Goal: Information Seeking & Learning: Compare options

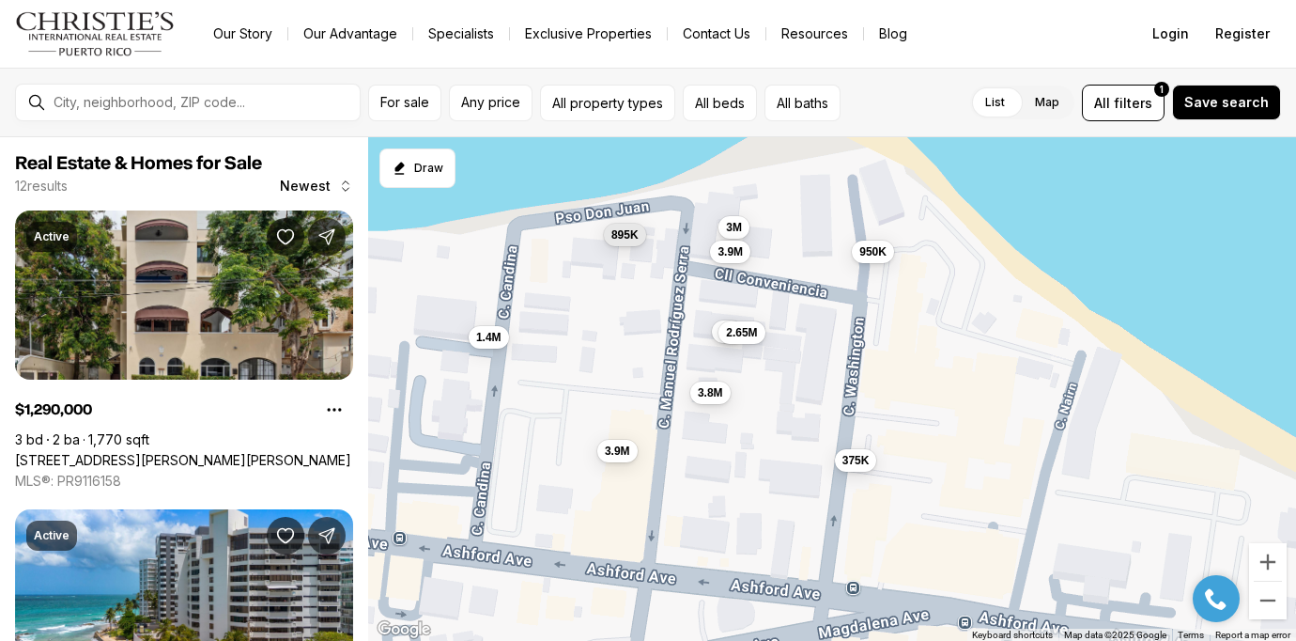
drag, startPoint x: 1015, startPoint y: 433, endPoint x: 766, endPoint y: 476, distance: 253.6
click at [766, 476] on div "1.29M 3M 3.8M 3M 825K 1.4M 895K 950K 2.65M 3.9M 375K 3.9M" at bounding box center [832, 389] width 928 height 504
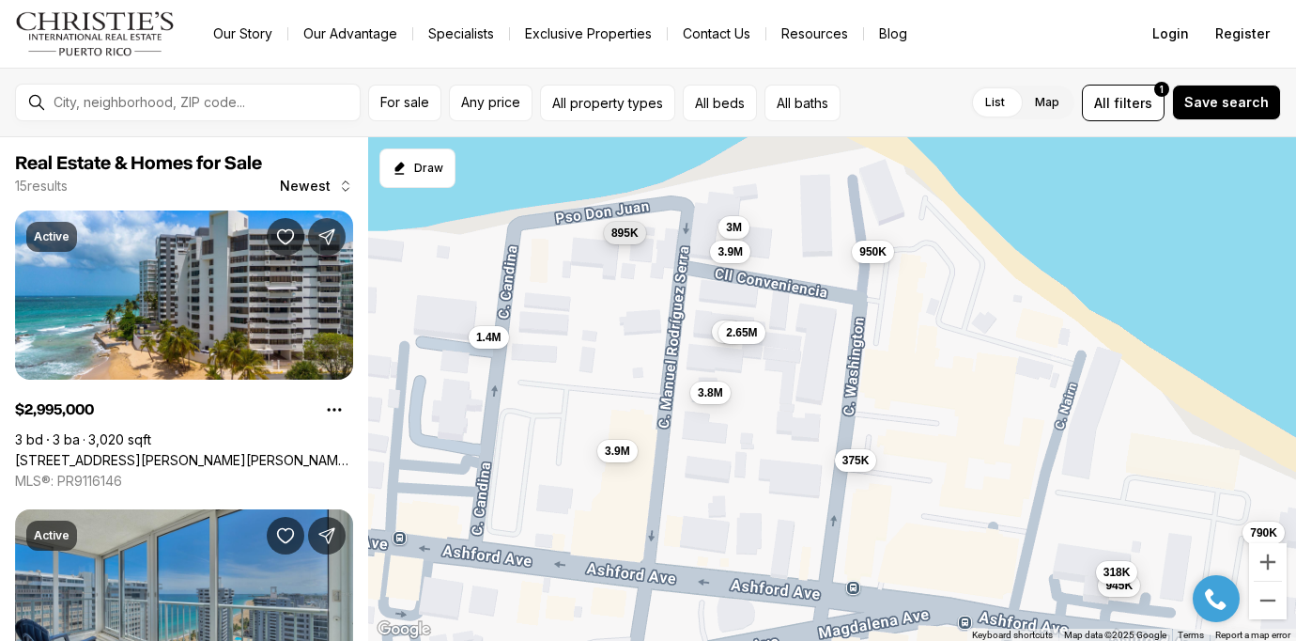
click at [626, 237] on span "895K" at bounding box center [624, 232] width 27 height 15
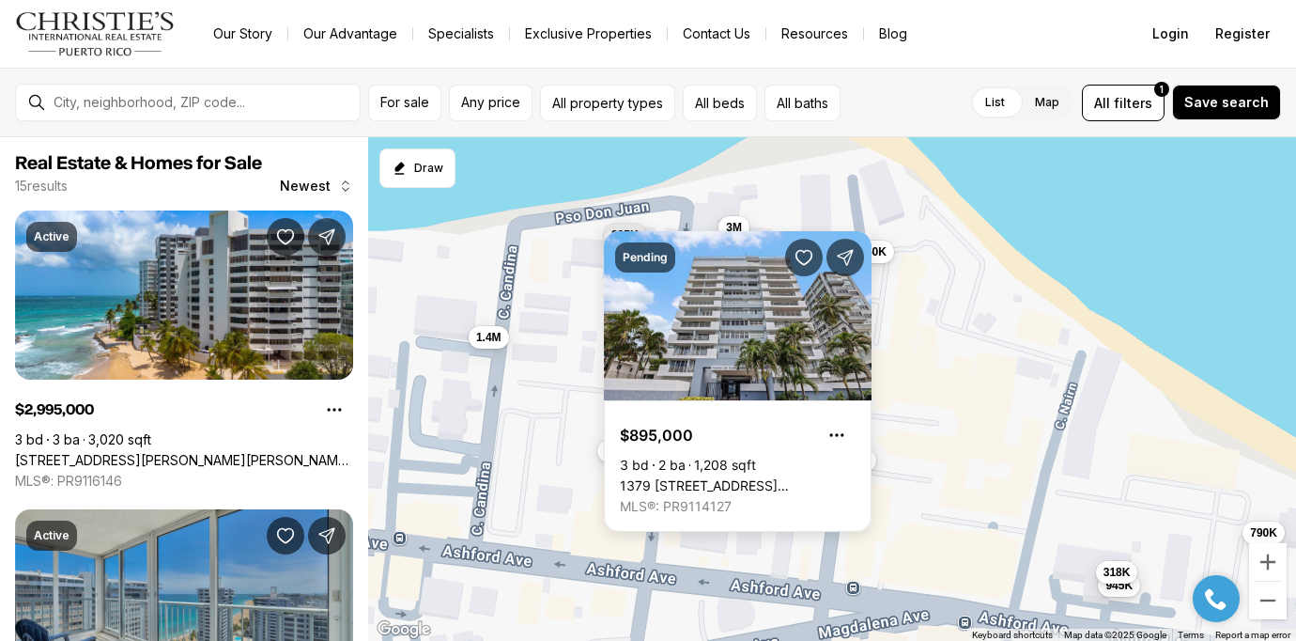
click at [580, 338] on div "3M 3.8M 3M 1.4M 895K 950K 2.65M 3.9M 375K 3.9M 945K 585K 575K 790K 318K" at bounding box center [832, 389] width 928 height 504
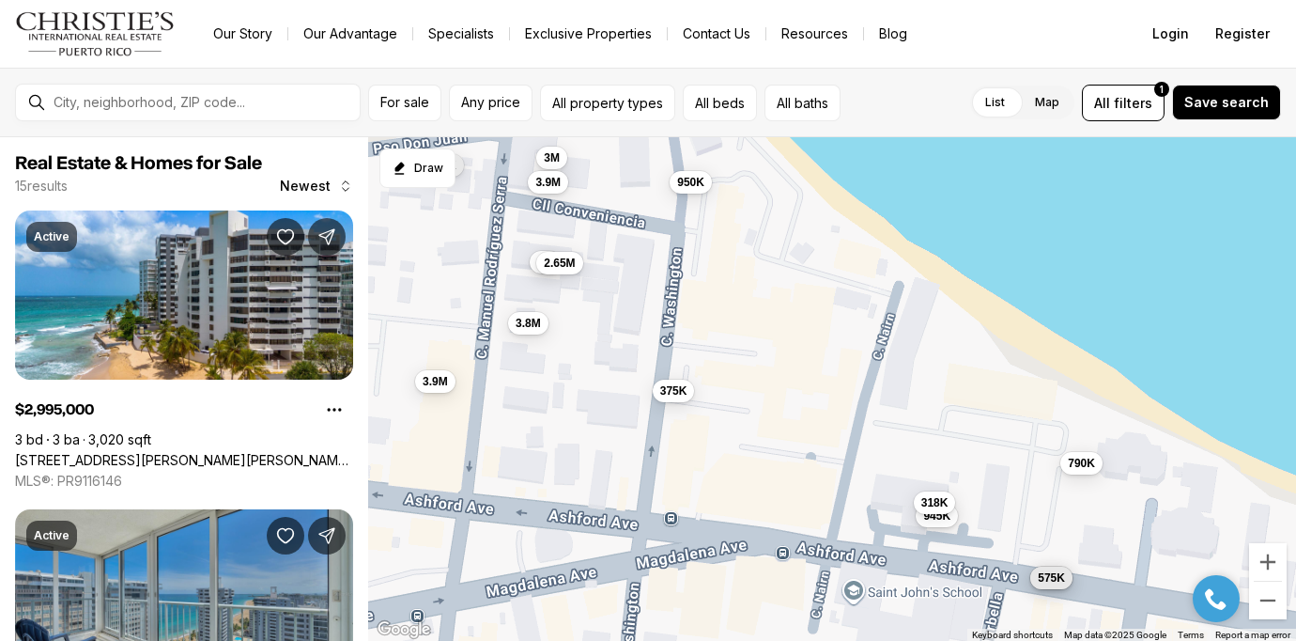
drag, startPoint x: 938, startPoint y: 379, endPoint x: 753, endPoint y: 310, distance: 197.7
click at [753, 310] on div "3M 3.8M 3M 1.4M 895K 950K 2.65M 3.9M 375K 3.9M 945K 585K 575K 790K 318K" at bounding box center [832, 389] width 928 height 504
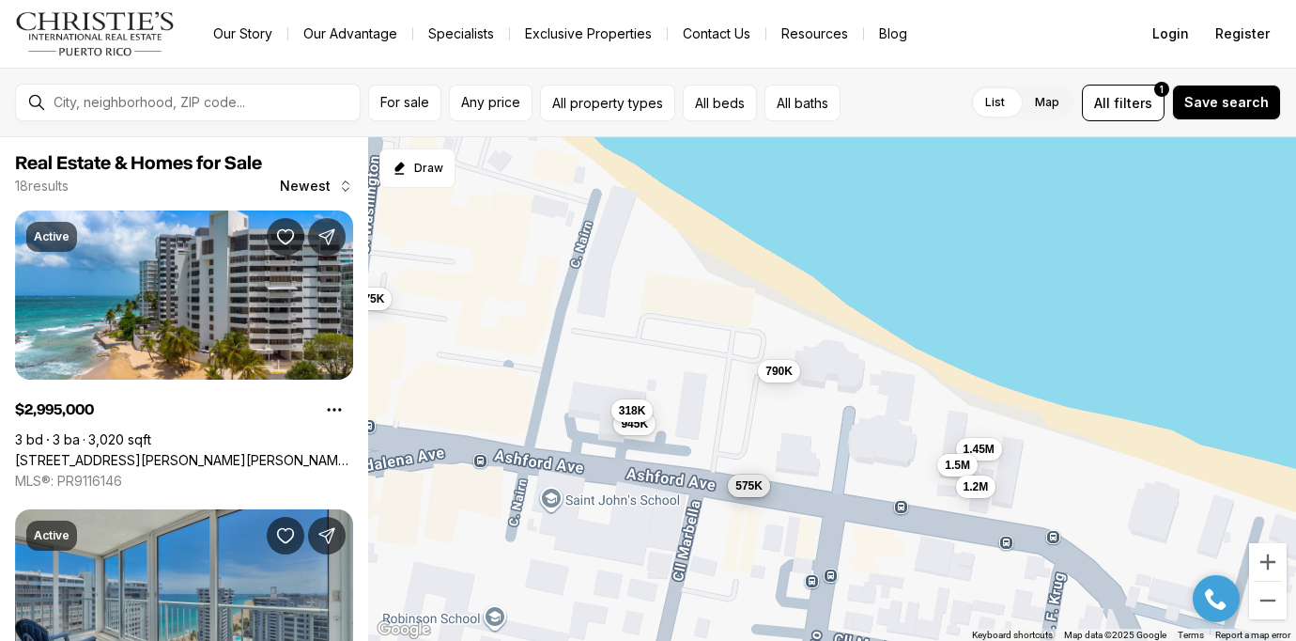
drag, startPoint x: 965, startPoint y: 424, endPoint x: 658, endPoint y: 330, distance: 320.3
click at [658, 330] on div "3M 3.8M 3M 895K 950K 2.65M 3.9M 375K 3.9M 945K 585K 575K 790K 318K 1.45M 1.5M 7…" at bounding box center [832, 389] width 928 height 504
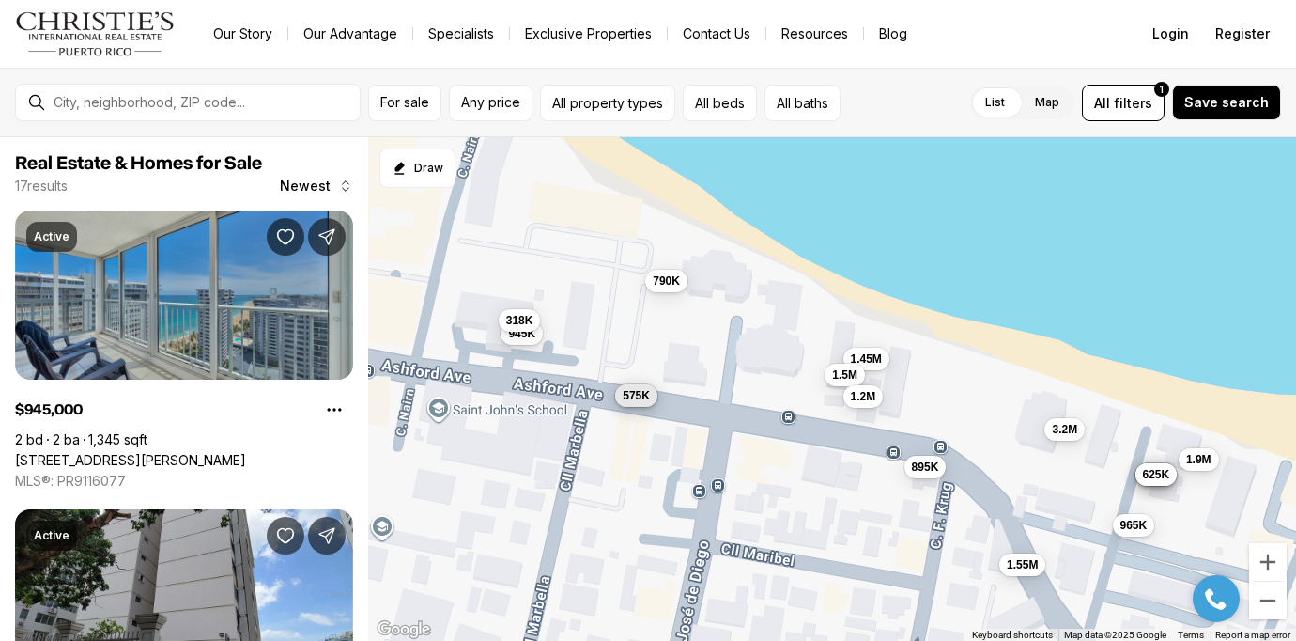
drag, startPoint x: 910, startPoint y: 484, endPoint x: 792, endPoint y: 394, distance: 148.8
click at [792, 394] on div "945K 585K 575K 790K 318K 1.45M 1.5M 1.2M 610K 1.9M 1.55M 3.2M 965K 645K 1.8M 62…" at bounding box center [832, 389] width 928 height 504
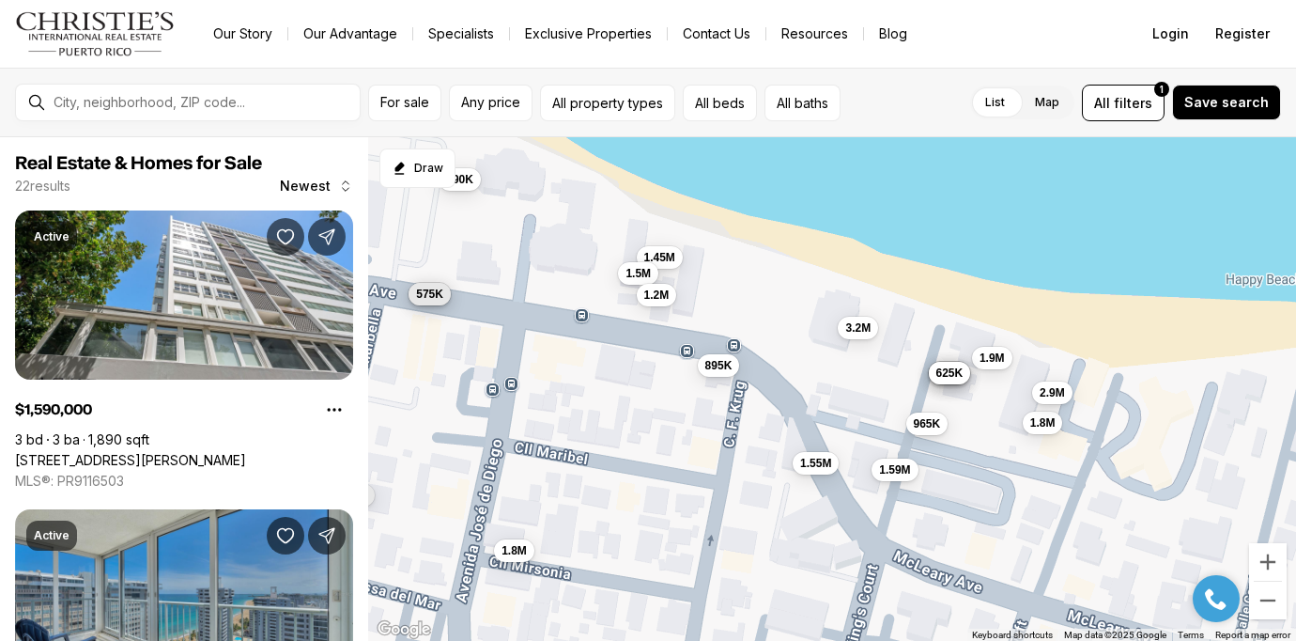
drag, startPoint x: 844, startPoint y: 471, endPoint x: 636, endPoint y: 368, distance: 232.3
click at [636, 368] on div "945K 585K 575K 790K 318K 1.45M 1.5M 1.2M 610K 1.9M 1.55M 3.2M 965K 645K 1.8M 62…" at bounding box center [832, 389] width 928 height 504
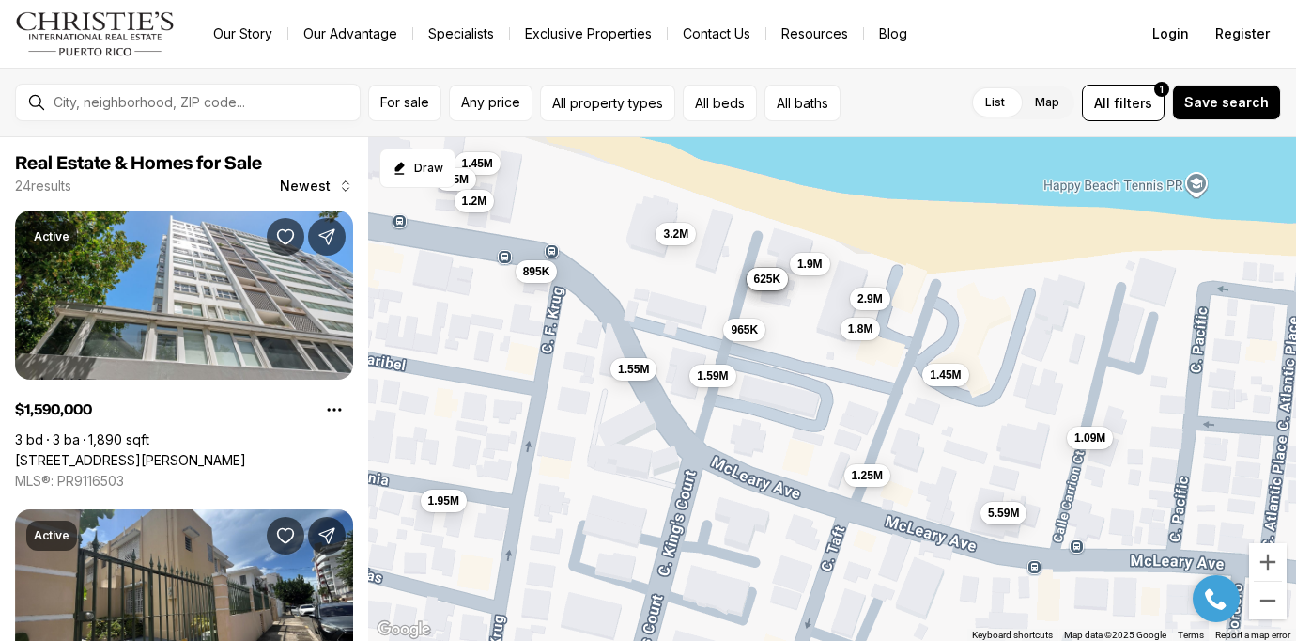
drag, startPoint x: 916, startPoint y: 533, endPoint x: 729, endPoint y: 439, distance: 209.2
click at [729, 439] on div "585K 575K 790K 1.45M 1.5M 1.2M 610K 1.9M 1.55M 3.2M 965K 645K 1.8M 625K 895K 1.…" at bounding box center [832, 389] width 928 height 504
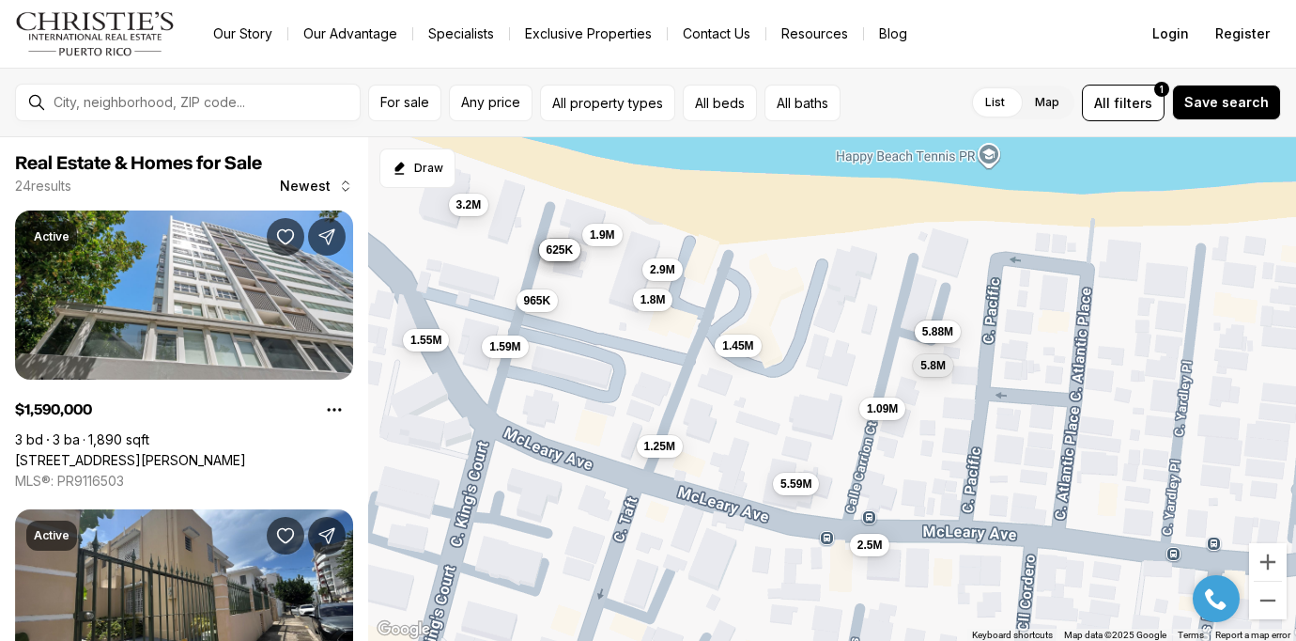
drag, startPoint x: 932, startPoint y: 453, endPoint x: 722, endPoint y: 424, distance: 211.5
click at [722, 424] on div "1.45M 1.5M 1.2M 610K 1.9M 1.55M 3.2M 965K 645K 1.8M 625K 895K 1.59M 1.8M 2.9M 1…" at bounding box center [832, 389] width 928 height 504
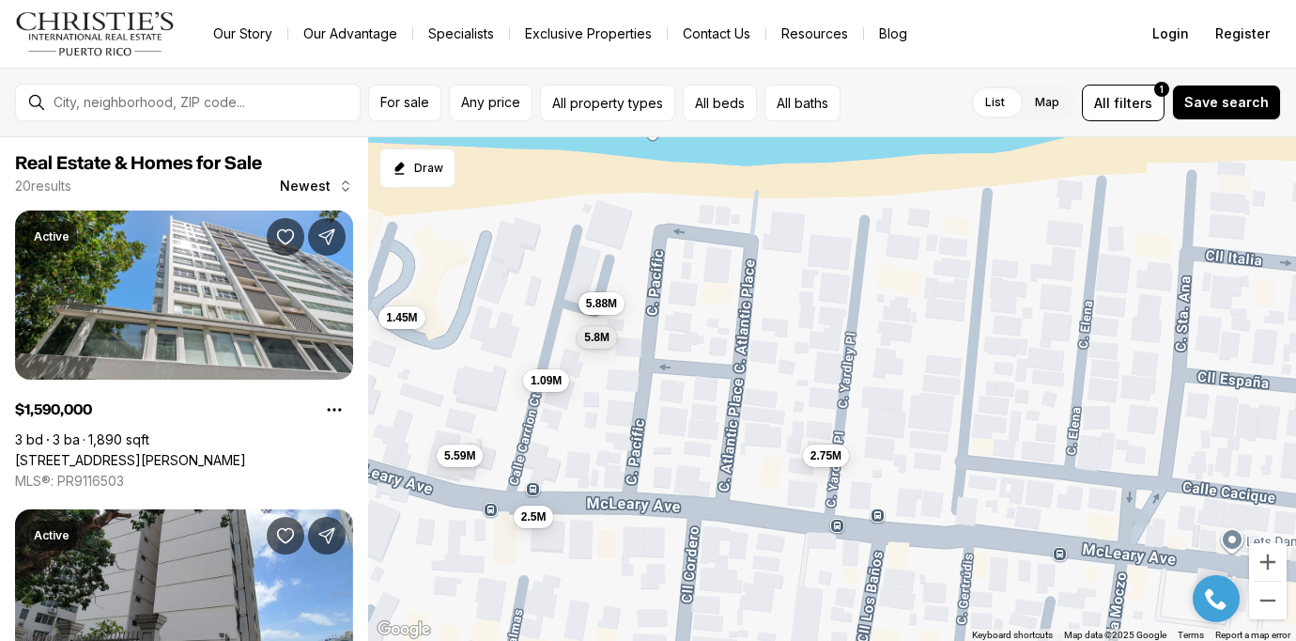
drag, startPoint x: 977, startPoint y: 452, endPoint x: 639, endPoint y: 424, distance: 339.3
click at [639, 424] on div "610K 1.9M 1.55M 3.2M 965K 645K 1.8M 625K 1.59M 1.8M 2.9M 1.45M 1.09M 5.59M 1.25…" at bounding box center [832, 389] width 928 height 504
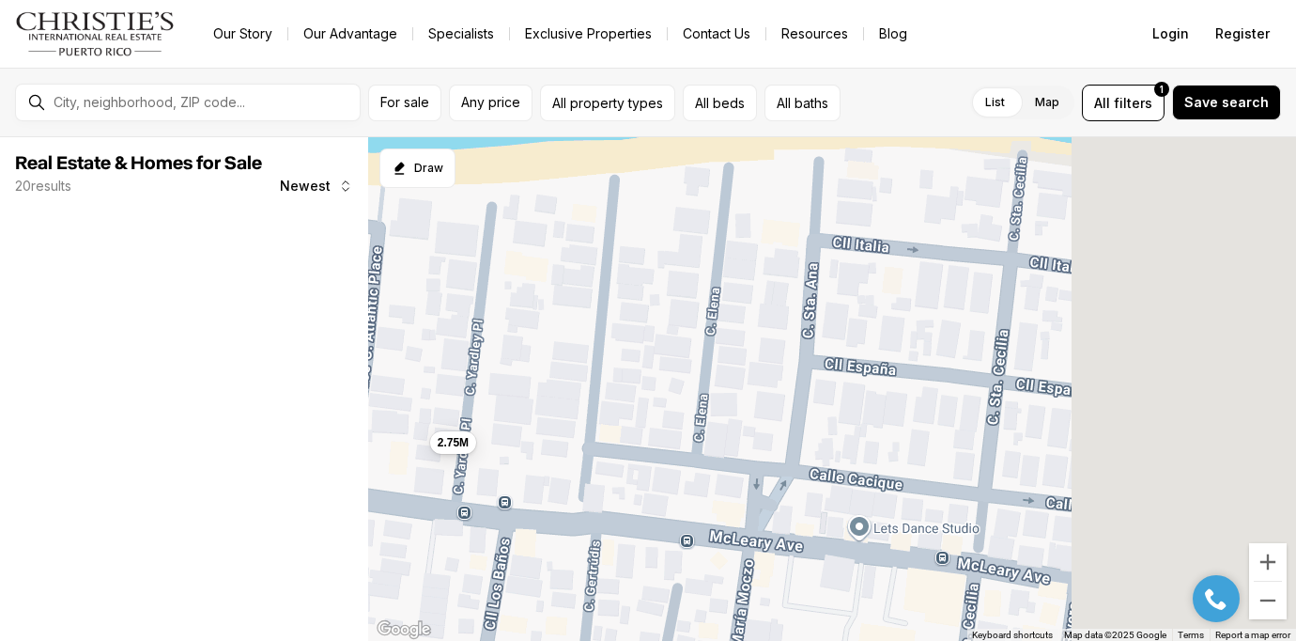
drag, startPoint x: 1059, startPoint y: 371, endPoint x: 650, endPoint y: 356, distance: 408.9
click at [650, 356] on div "1.45M 1.09M 5.59M 2.5M 6M 5.88M 5.8M 2.75M" at bounding box center [832, 389] width 928 height 504
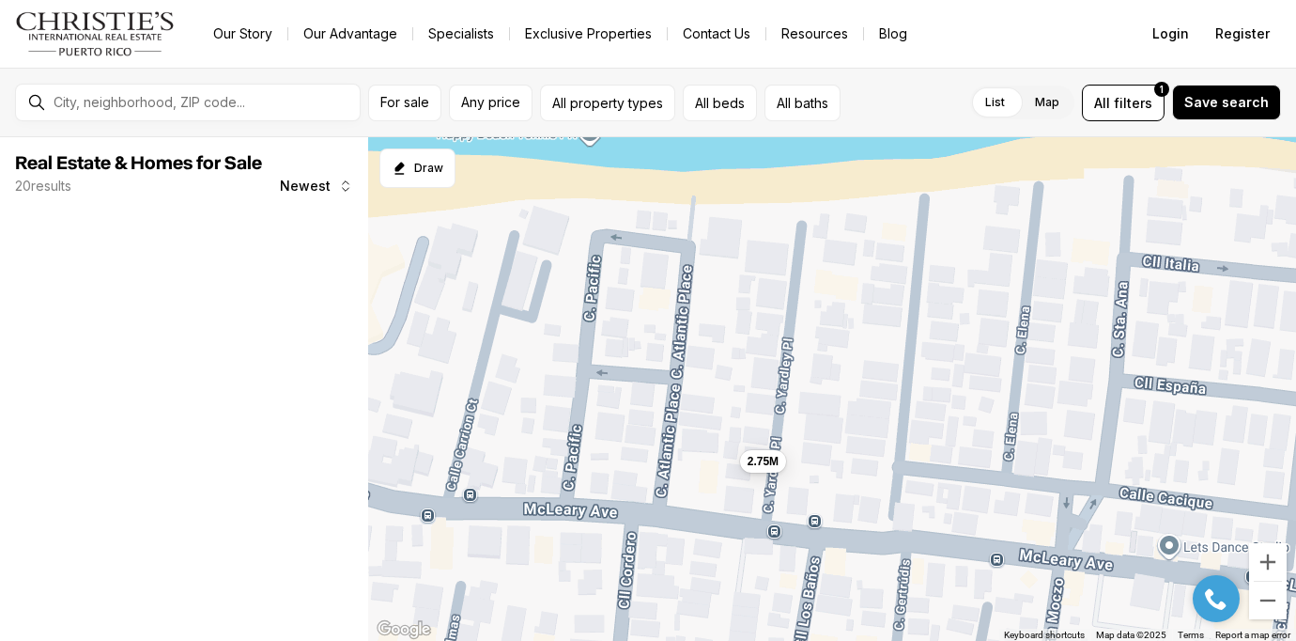
drag, startPoint x: 602, startPoint y: 359, endPoint x: 950, endPoint y: 379, distance: 348.1
click at [950, 379] on div "2.75M" at bounding box center [832, 389] width 928 height 504
click at [539, 304] on span "5.88M" at bounding box center [538, 306] width 31 height 15
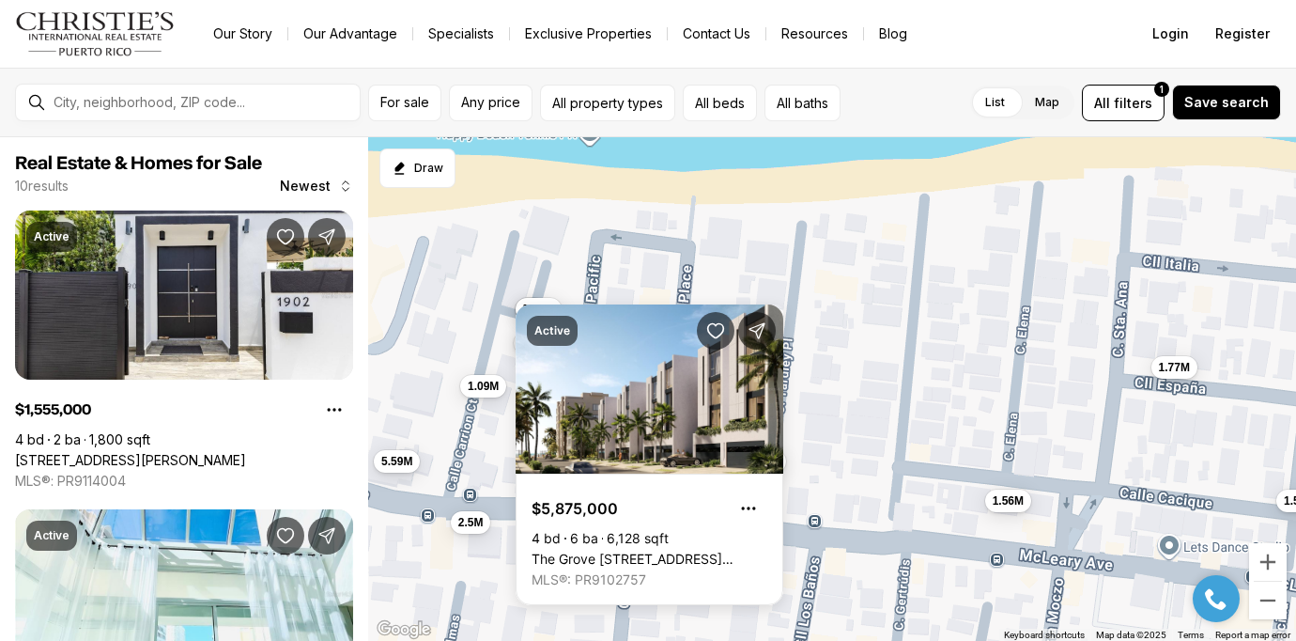
click at [843, 307] on div "2.75M 1.56M 1.77M 1.5M 2.5M 1.09M 5.59M 6M 5.88M 5.8M" at bounding box center [832, 389] width 928 height 504
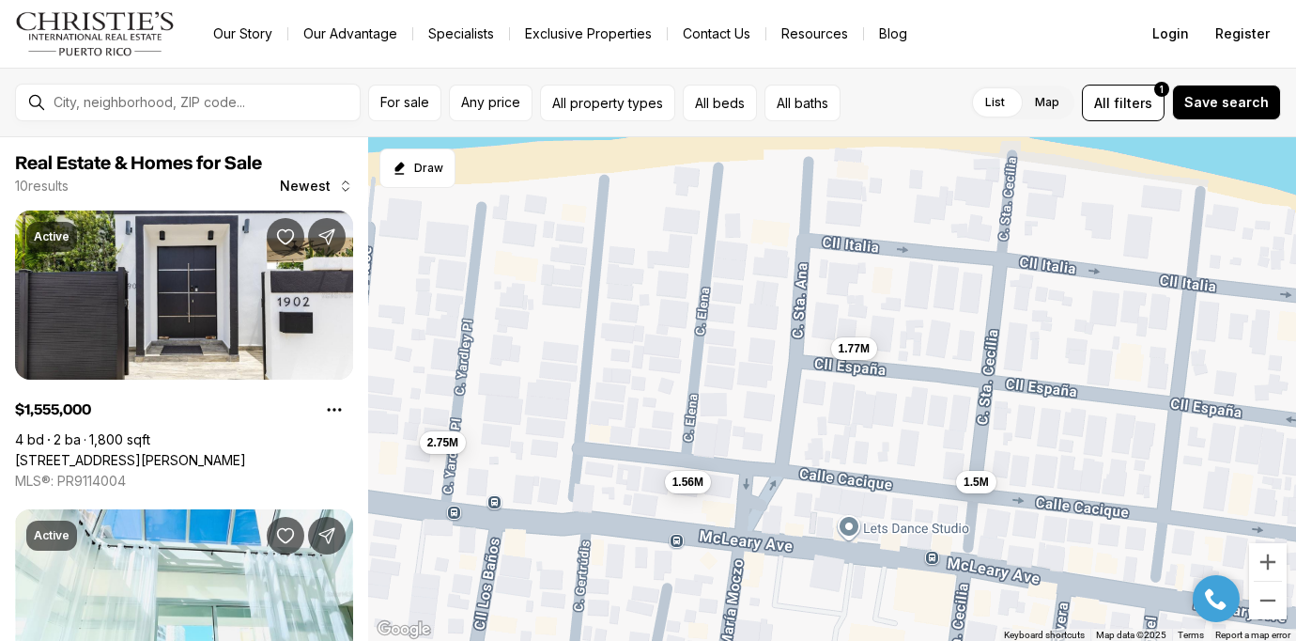
drag, startPoint x: 1029, startPoint y: 347, endPoint x: 582, endPoint y: 348, distance: 447.1
click at [582, 348] on div "2.75M 1.56M 1.77M 1.5M 2.5M 1.09M 5.59M 6M 5.88M 5.8M" at bounding box center [832, 389] width 928 height 504
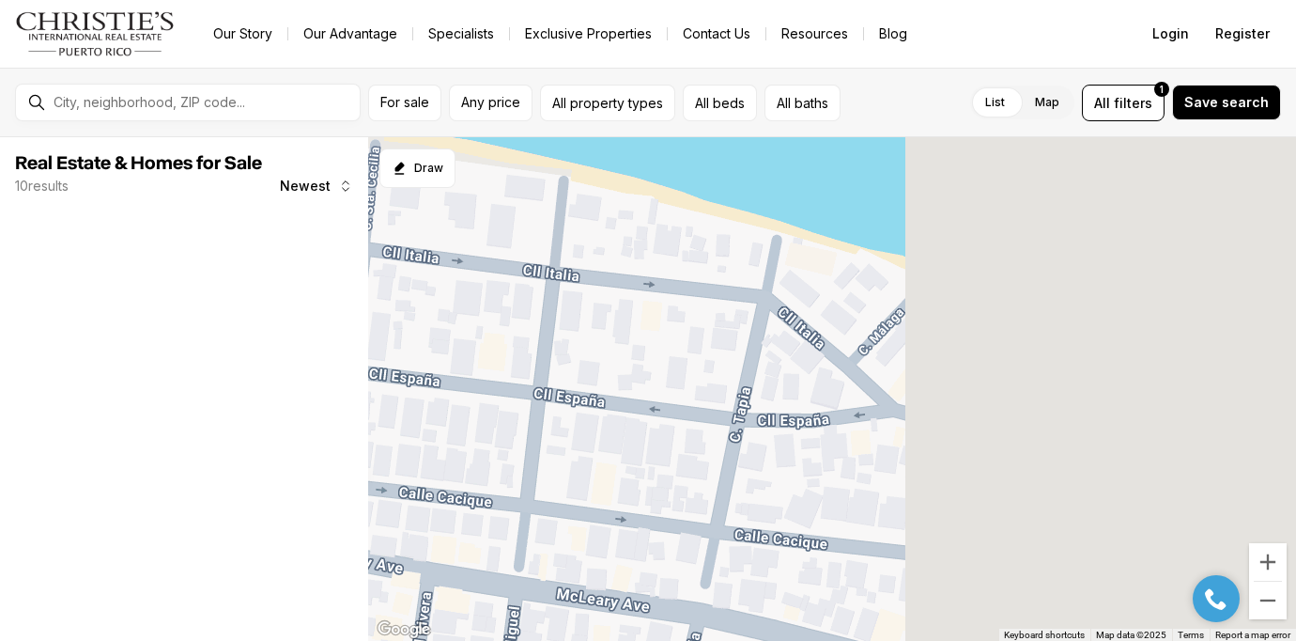
drag, startPoint x: 1011, startPoint y: 410, endPoint x: 496, endPoint y: 379, distance: 515.7
click at [496, 379] on div "1.56M 1.77M 1.5M" at bounding box center [832, 389] width 928 height 504
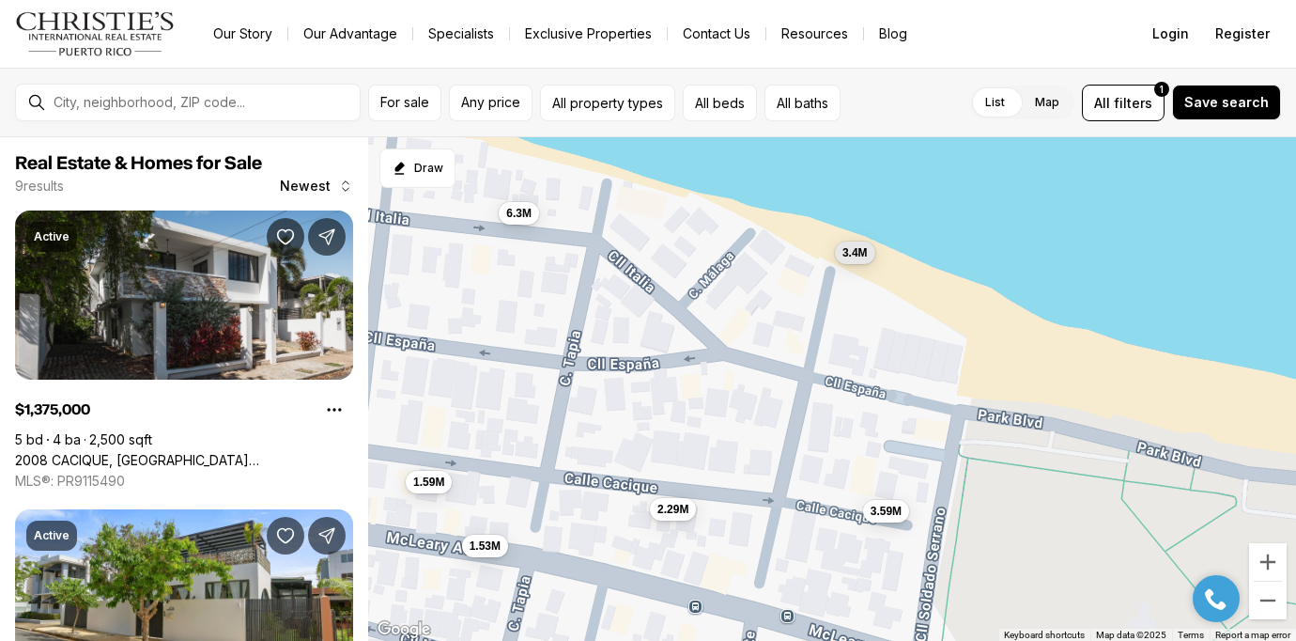
drag, startPoint x: 873, startPoint y: 489, endPoint x: 703, endPoint y: 429, distance: 180.3
click at [703, 429] on div "1.38M 1.59M 1.53M 2.49M 2.95M 6.3M 2.29M 3.59M 3.4M" at bounding box center [832, 389] width 928 height 504
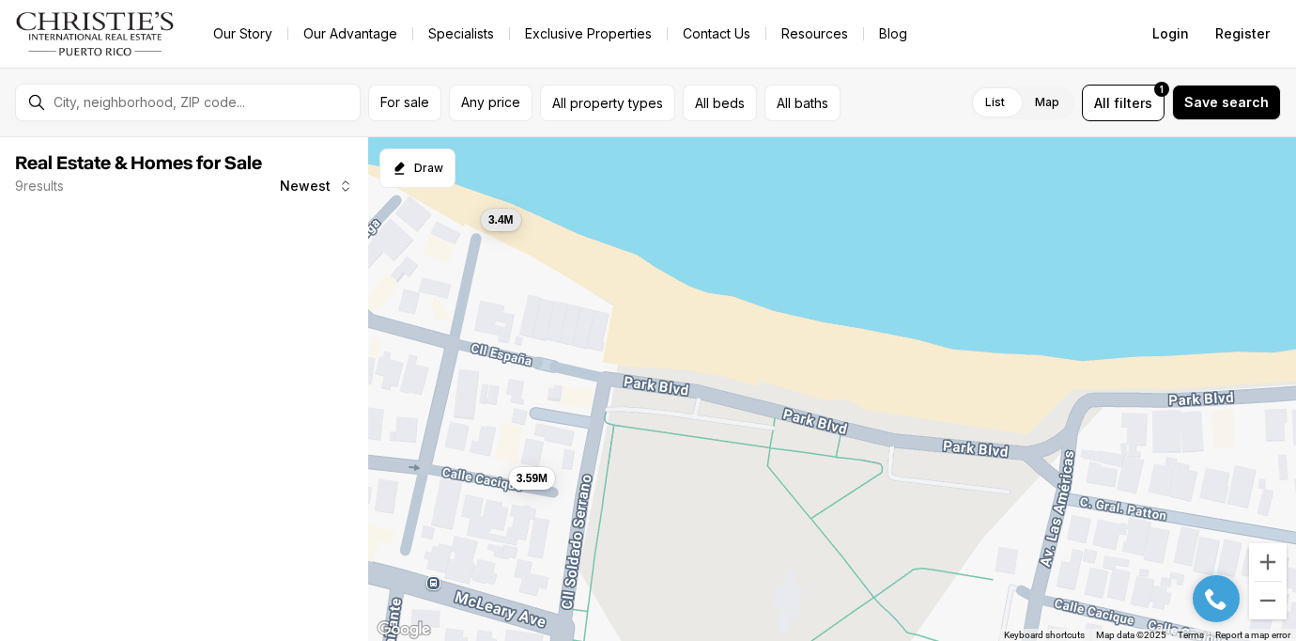
drag, startPoint x: 1065, startPoint y: 504, endPoint x: 706, endPoint y: 471, distance: 360.4
click at [706, 471] on div "1.59M 1.53M 6.3M 2.29M 3.59M 3.4M" at bounding box center [832, 389] width 928 height 504
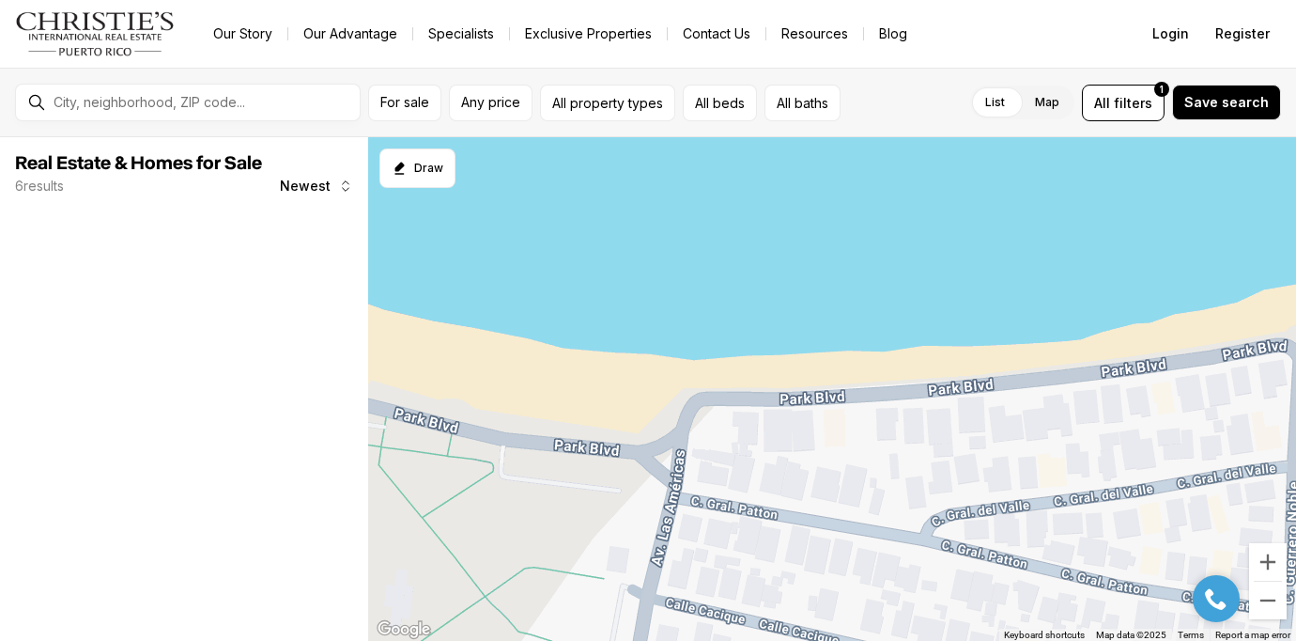
drag, startPoint x: 1230, startPoint y: 485, endPoint x: 838, endPoint y: 486, distance: 391.7
click at [838, 486] on div "3.59M 3.4M" at bounding box center [832, 389] width 928 height 504
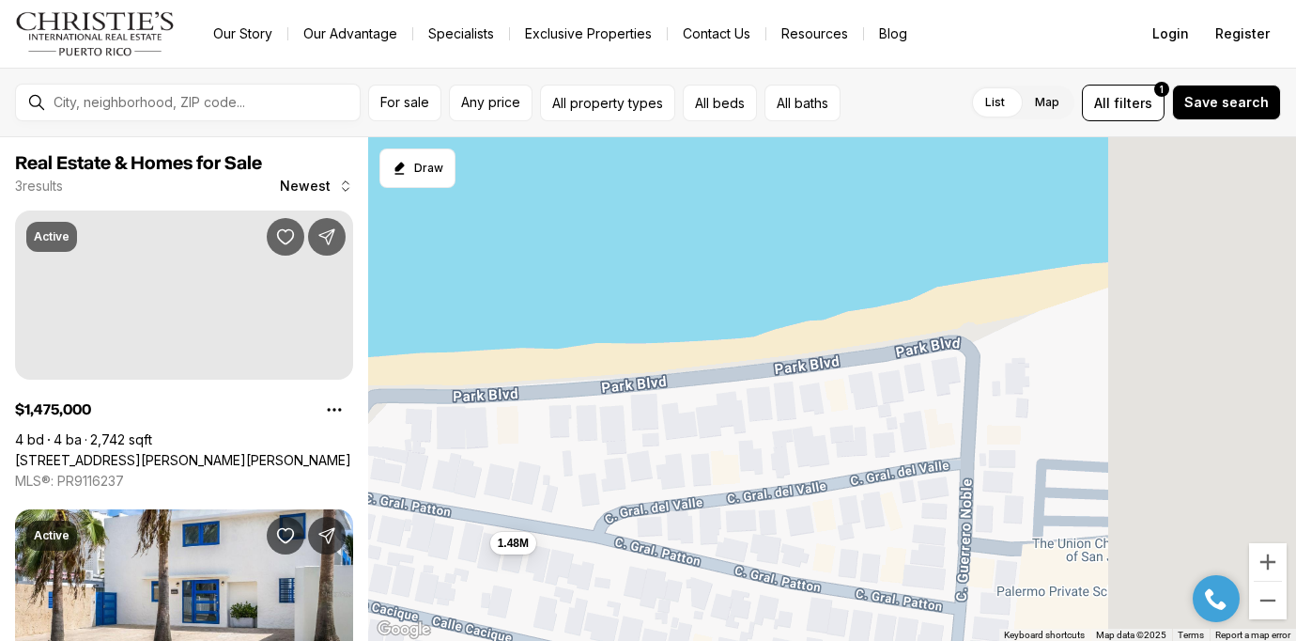
drag, startPoint x: 1136, startPoint y: 492, endPoint x: 805, endPoint y: 491, distance: 330.6
click at [805, 491] on div "1.48M" at bounding box center [832, 389] width 928 height 504
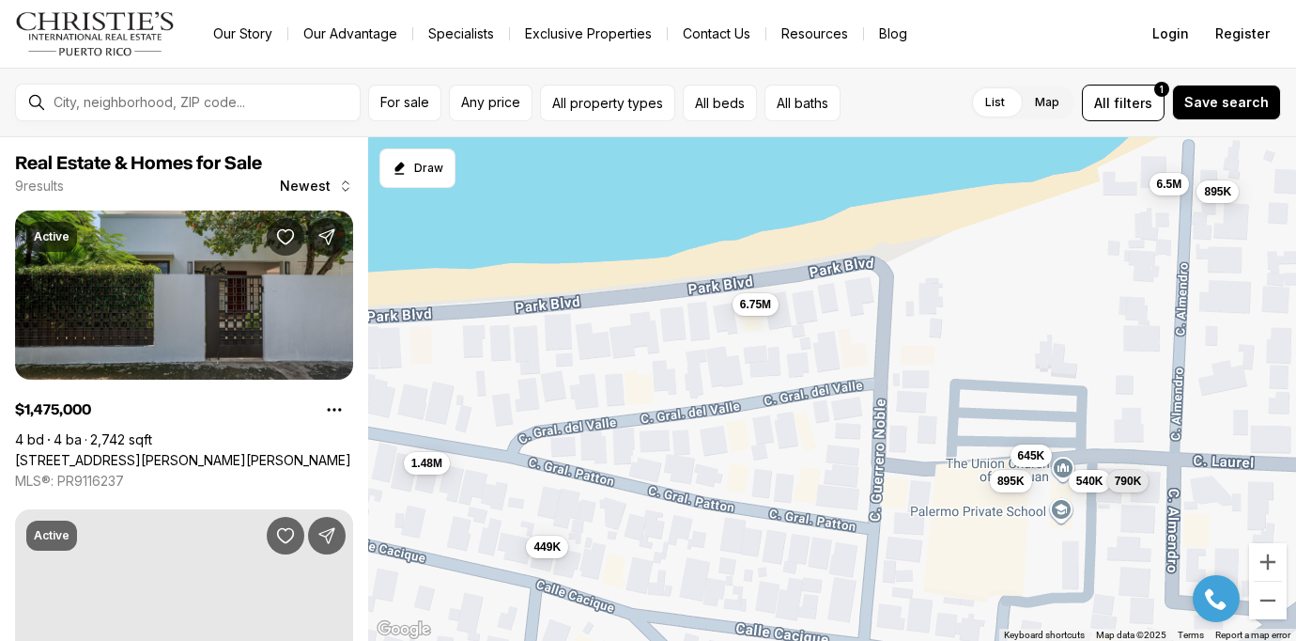
drag, startPoint x: 1022, startPoint y: 487, endPoint x: 936, endPoint y: 405, distance: 119.6
click at [936, 405] on div "1.48M 6.75M 449K 895K 645K 6.5M 540K 895K 790K" at bounding box center [832, 389] width 928 height 504
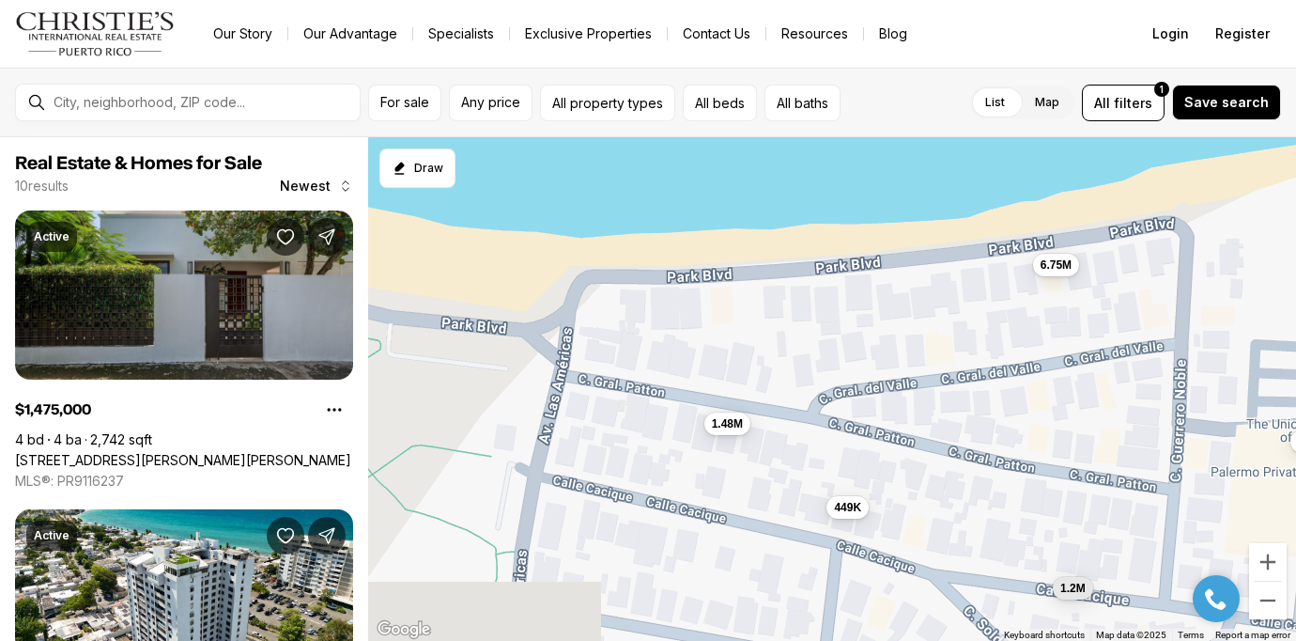
drag, startPoint x: 429, startPoint y: 381, endPoint x: 1098, endPoint y: 355, distance: 669.3
click at [1098, 355] on div "1.48M 6.75M 449K 895K 645K 6.5M 540K 895K 790K 1.2M" at bounding box center [832, 389] width 928 height 504
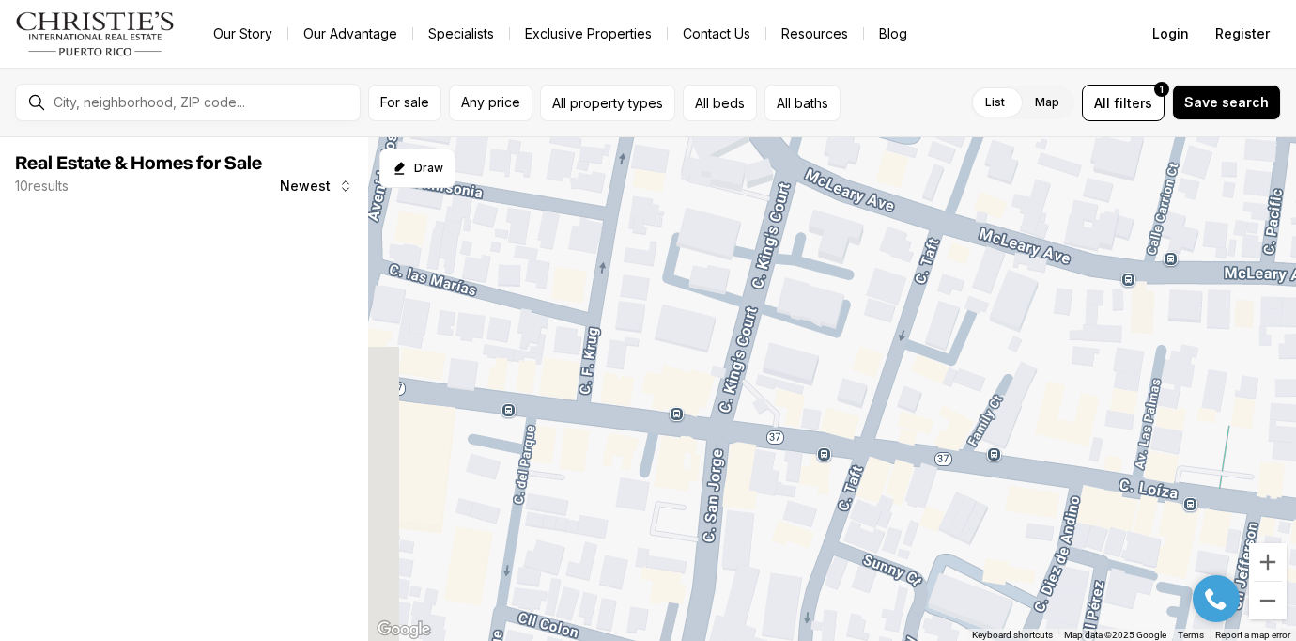
drag, startPoint x: 637, startPoint y: 330, endPoint x: 972, endPoint y: 452, distance: 356.9
click at [972, 452] on div at bounding box center [832, 389] width 928 height 504
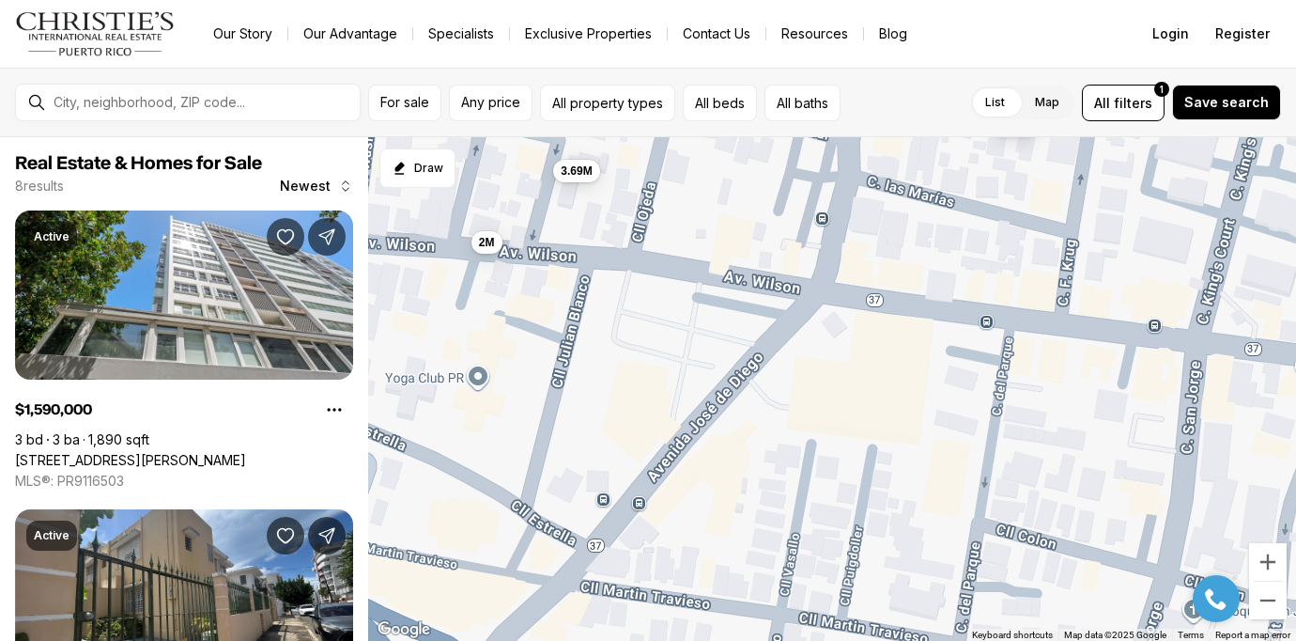
drag, startPoint x: 671, startPoint y: 421, endPoint x: 644, endPoint y: 161, distance: 261.5
click at [644, 161] on div "1.59M 1.95M 3.69M 1.55M 2M 680K 1.8M 895K" at bounding box center [832, 389] width 928 height 504
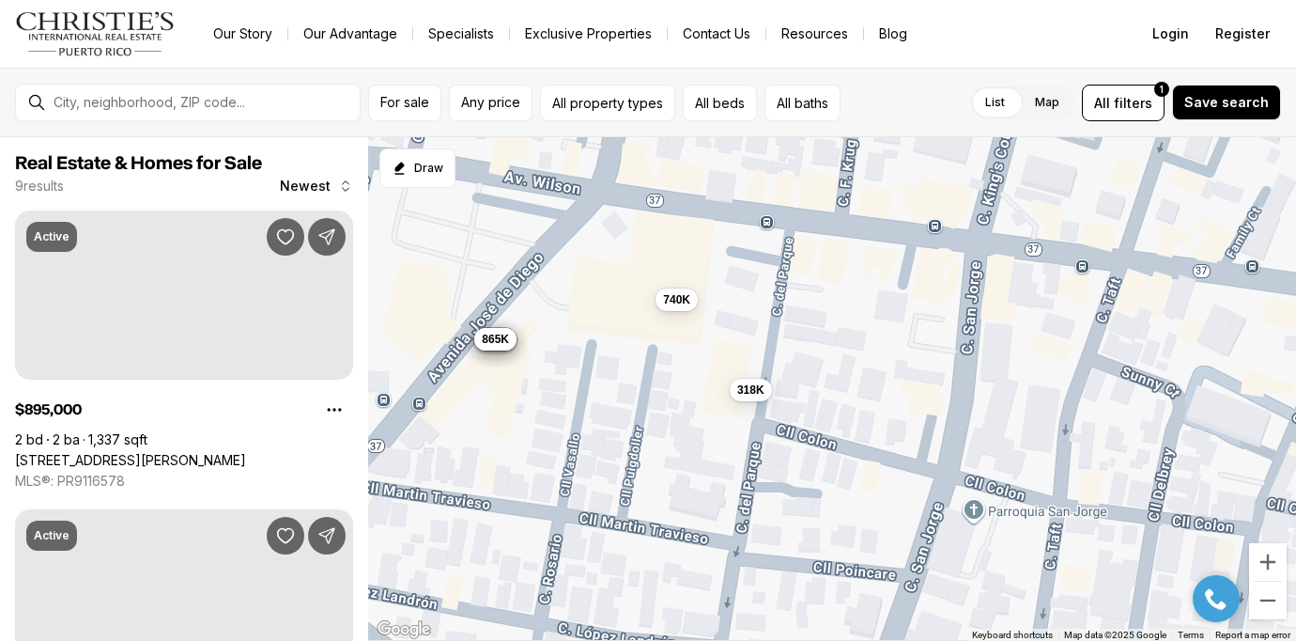
drag, startPoint x: 798, startPoint y: 366, endPoint x: 566, endPoint y: 260, distance: 255.1
click at [566, 260] on div "3.69M 2M 895K 950K 995K 318K 935K 865K 740K" at bounding box center [832, 389] width 928 height 504
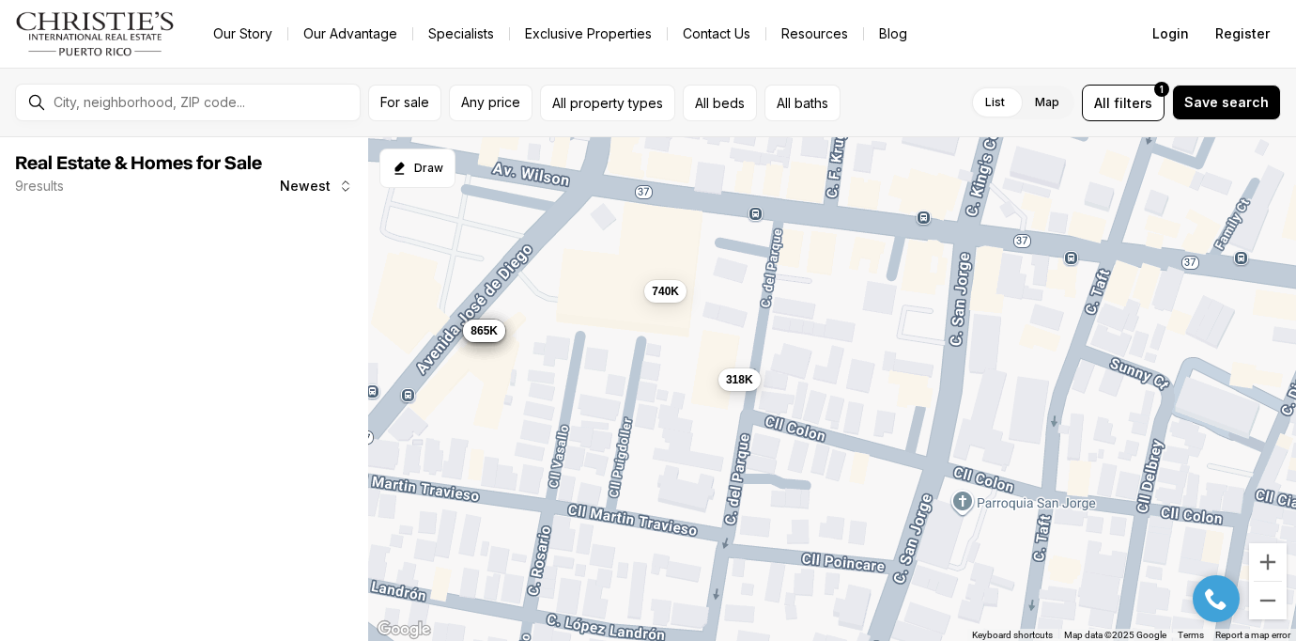
click at [737, 379] on span "318K" at bounding box center [739, 378] width 27 height 15
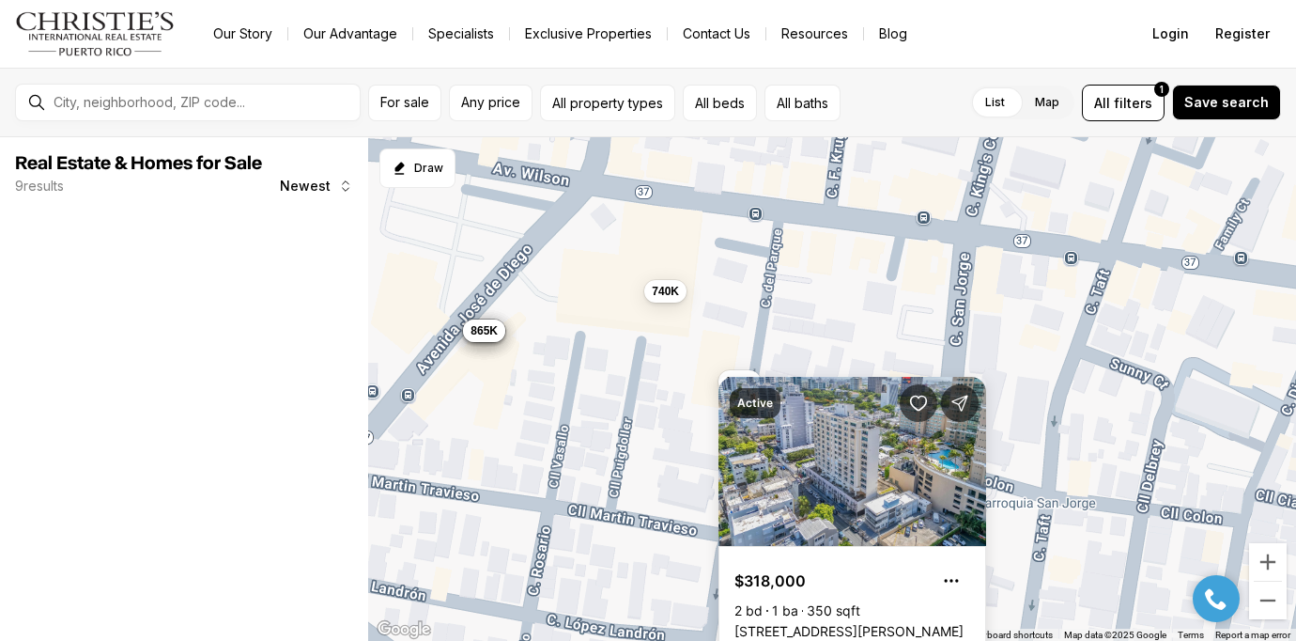
click at [841, 337] on div "895K 950K 995K 318K 935K 865K 740K" at bounding box center [832, 389] width 928 height 504
